Goal: Task Accomplishment & Management: Manage account settings

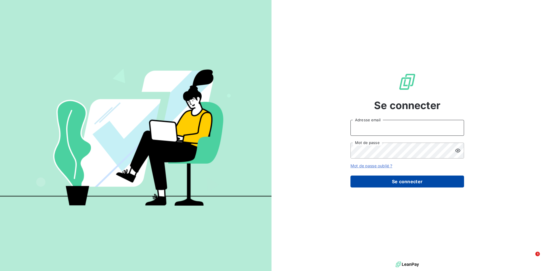
type input "[EMAIL_ADDRESS][DOMAIN_NAME]"
click at [402, 183] on button "Se connecter" at bounding box center [408, 182] width 114 height 12
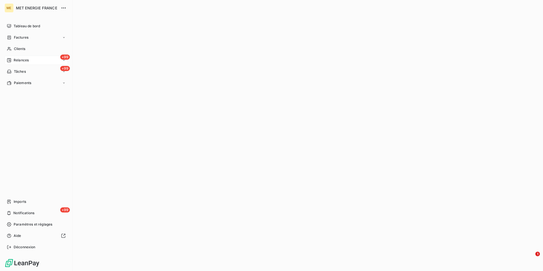
click at [27, 57] on div "+99 Relances" at bounding box center [36, 60] width 63 height 9
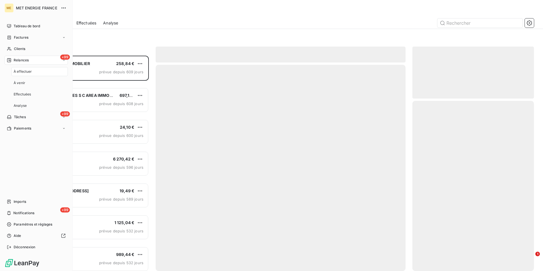
scroll to position [211, 117]
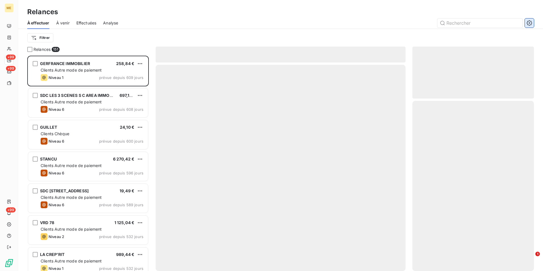
click at [533, 25] on button "button" at bounding box center [529, 22] width 9 height 9
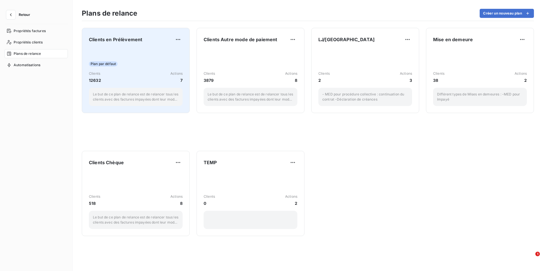
click at [164, 65] on div "Plan par défaut" at bounding box center [136, 63] width 94 height 5
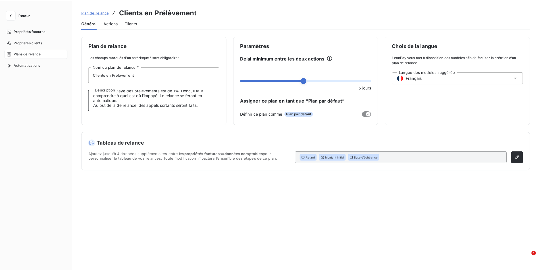
scroll to position [24, 0]
click at [112, 23] on span "Actions" at bounding box center [111, 23] width 14 height 6
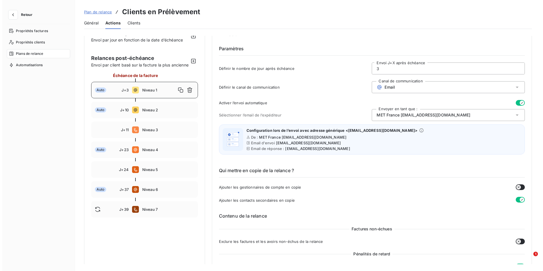
scroll to position [0, 0]
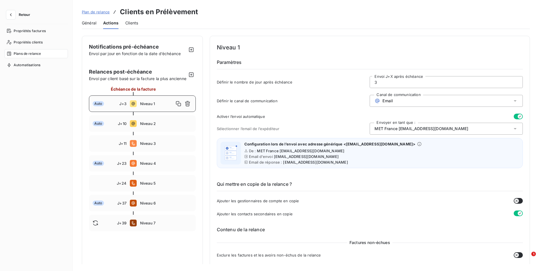
click at [118, 106] on div "Auto" at bounding box center [106, 103] width 27 height 5
click at [129, 126] on div "Auto J+10 Niveau 2" at bounding box center [142, 123] width 107 height 16
click at [133, 147] on icon at bounding box center [133, 143] width 7 height 7
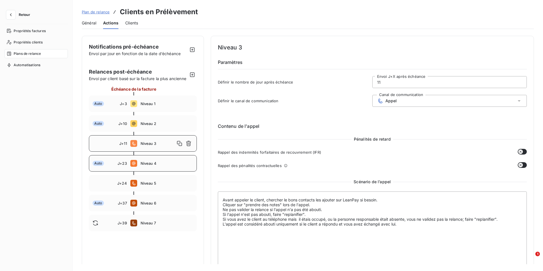
click at [124, 166] on span "J+23" at bounding box center [122, 163] width 9 height 5
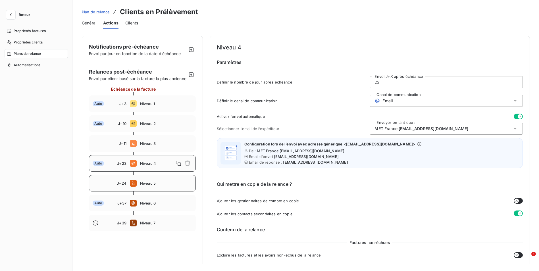
click at [130, 187] on icon at bounding box center [133, 183] width 7 height 7
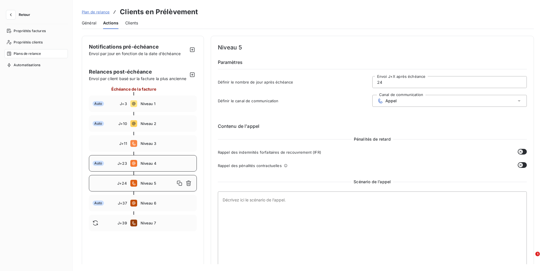
click at [138, 172] on div "Auto J+23 Niveau 4" at bounding box center [143, 163] width 108 height 16
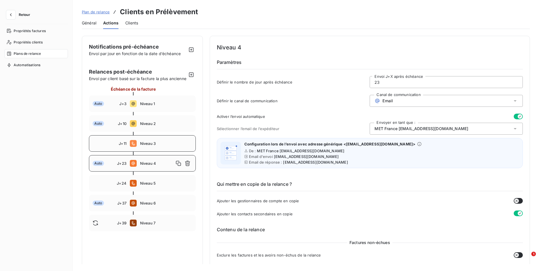
click at [145, 146] on span "Niveau 3" at bounding box center [166, 143] width 52 height 5
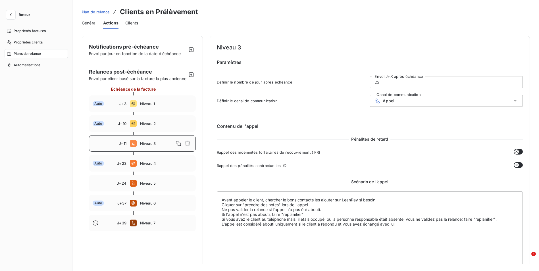
type input "11"
